Goal: Information Seeking & Learning: Learn about a topic

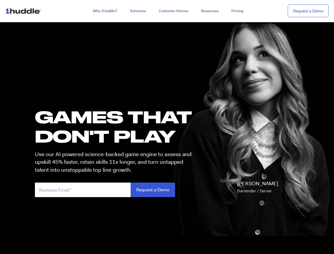
click at [167, 127] on h1 "GAMES THAT DON'T PLAY" at bounding box center [115, 126] width 160 height 39
click at [104, 11] on link "Why 1Huddle?" at bounding box center [104, 11] width 37 height 10
click at [137, 11] on link "Solutions" at bounding box center [137, 11] width 29 height 10
click at [209, 11] on link "Resources" at bounding box center [209, 11] width 30 height 10
click at [115, 189] on input "email" at bounding box center [83, 189] width 96 height 15
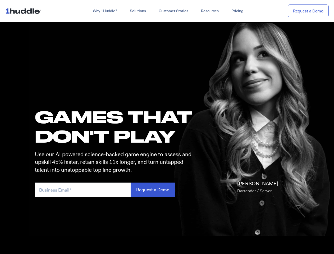
click at [152, 189] on input "Request a Demo" at bounding box center [152, 189] width 44 height 15
